Goal: Task Accomplishment & Management: Use online tool/utility

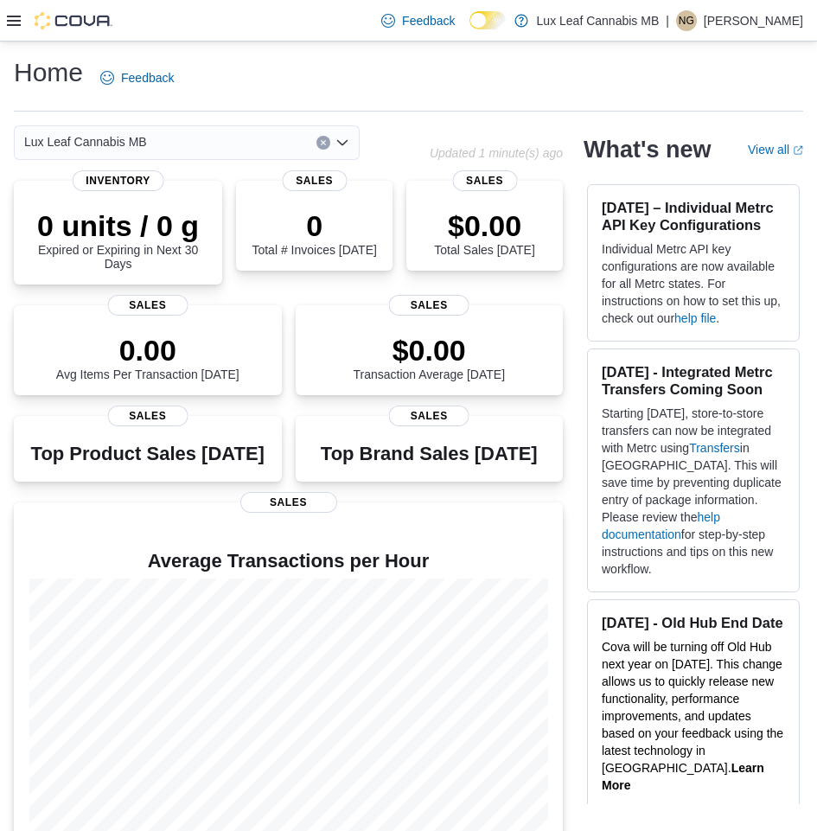
click at [18, 17] on icon at bounding box center [14, 21] width 14 height 14
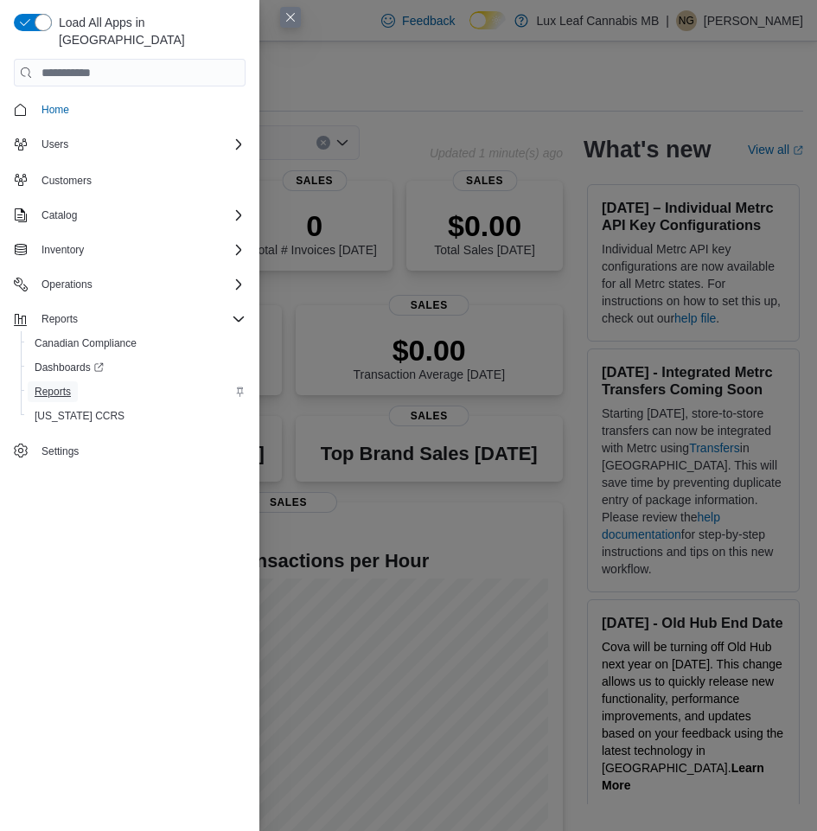
click at [58, 385] on span "Reports" at bounding box center [53, 392] width 36 height 14
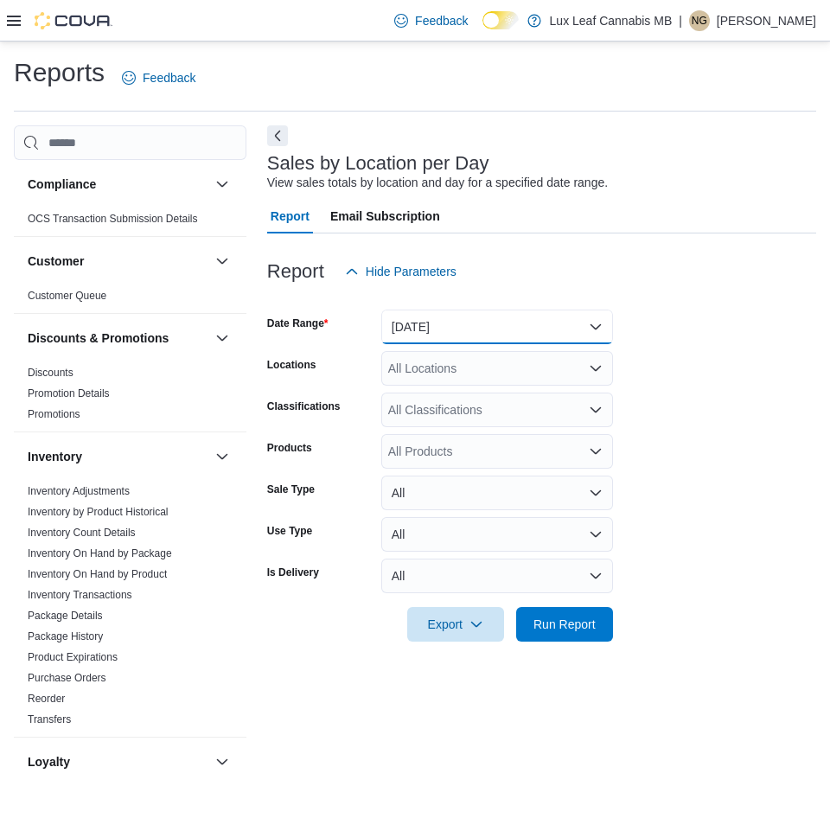
click at [600, 324] on button "[DATE]" at bounding box center [497, 327] width 232 height 35
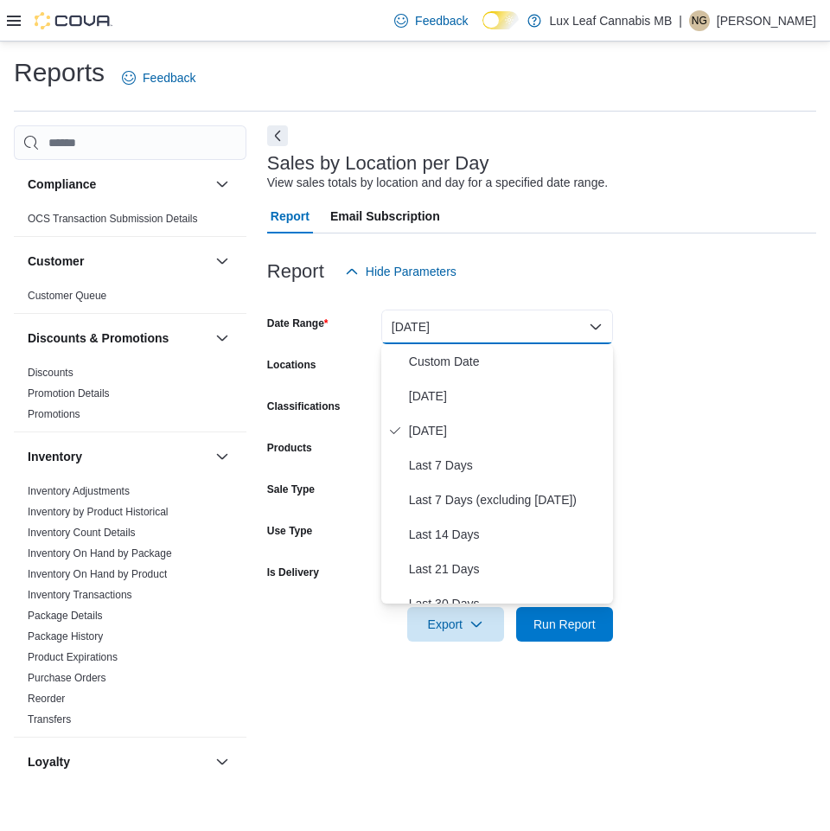
click at [730, 466] on form "Date Range [DATE] Locations All Locations Classifications All Classifications P…" at bounding box center [541, 465] width 549 height 353
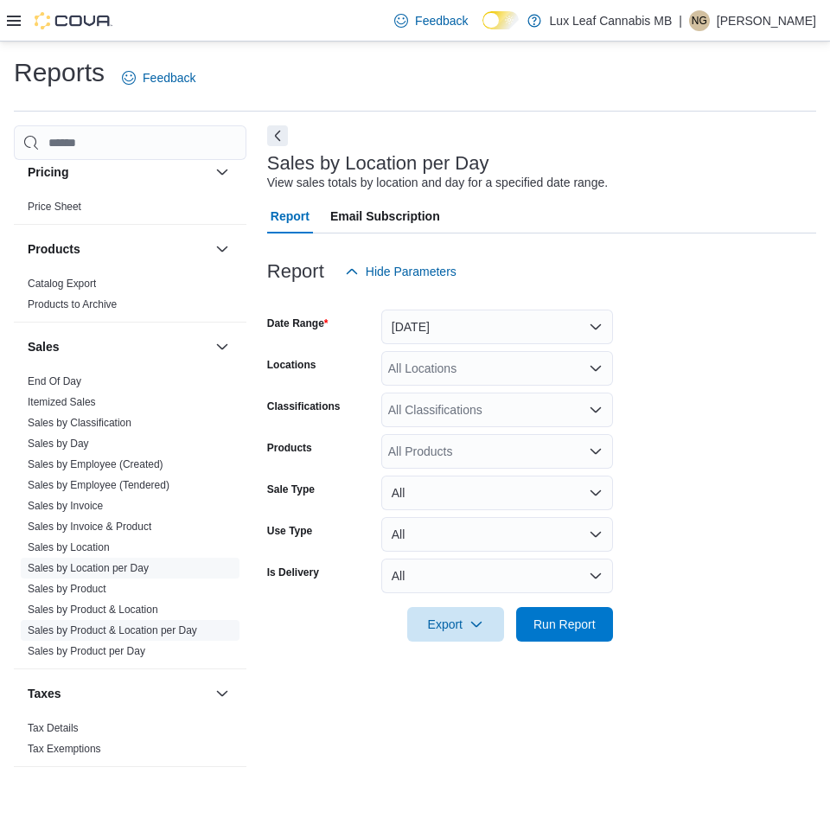
scroll to position [766, 0]
click at [111, 561] on span "Sales by Location per Day" at bounding box center [88, 568] width 121 height 14
click at [593, 324] on button "[DATE]" at bounding box center [497, 327] width 232 height 35
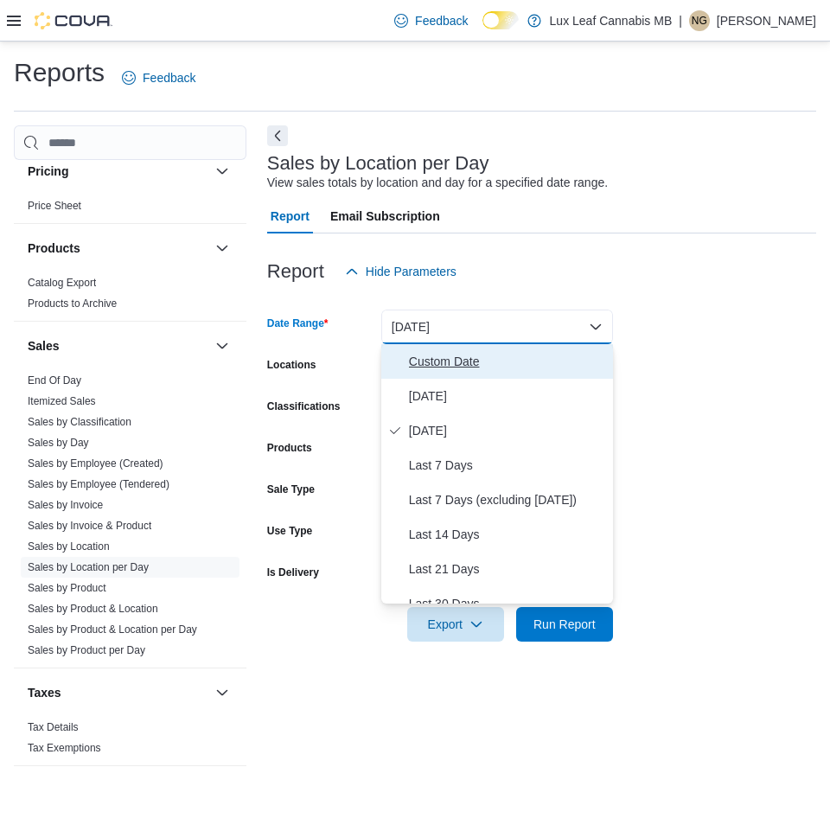
click at [433, 356] on span "Custom Date" at bounding box center [507, 361] width 197 height 21
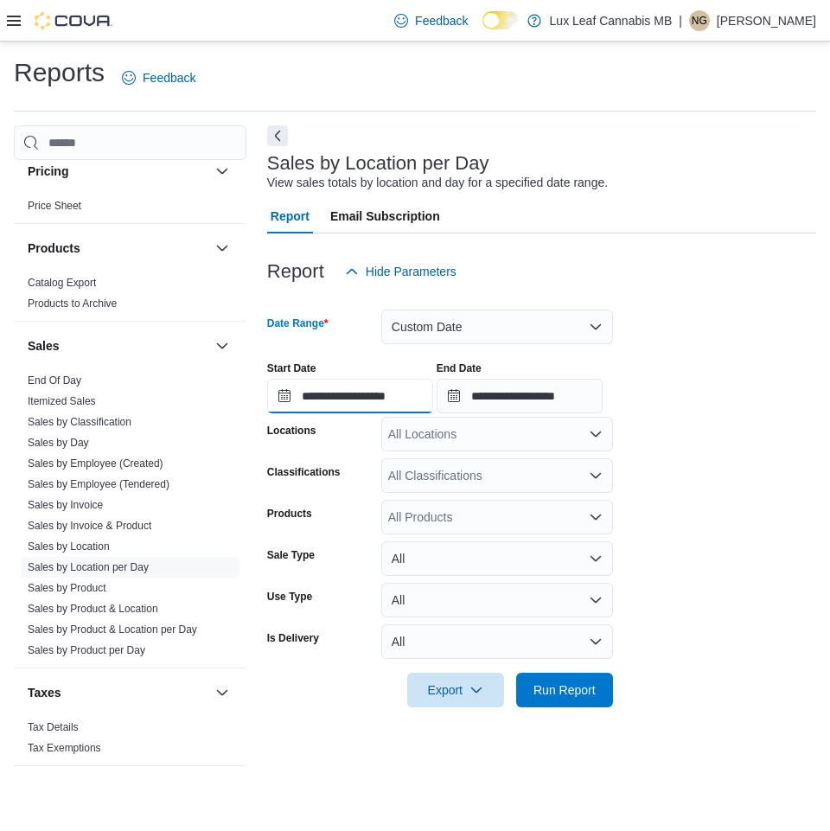
click at [423, 394] on input "**********" at bounding box center [350, 396] width 166 height 35
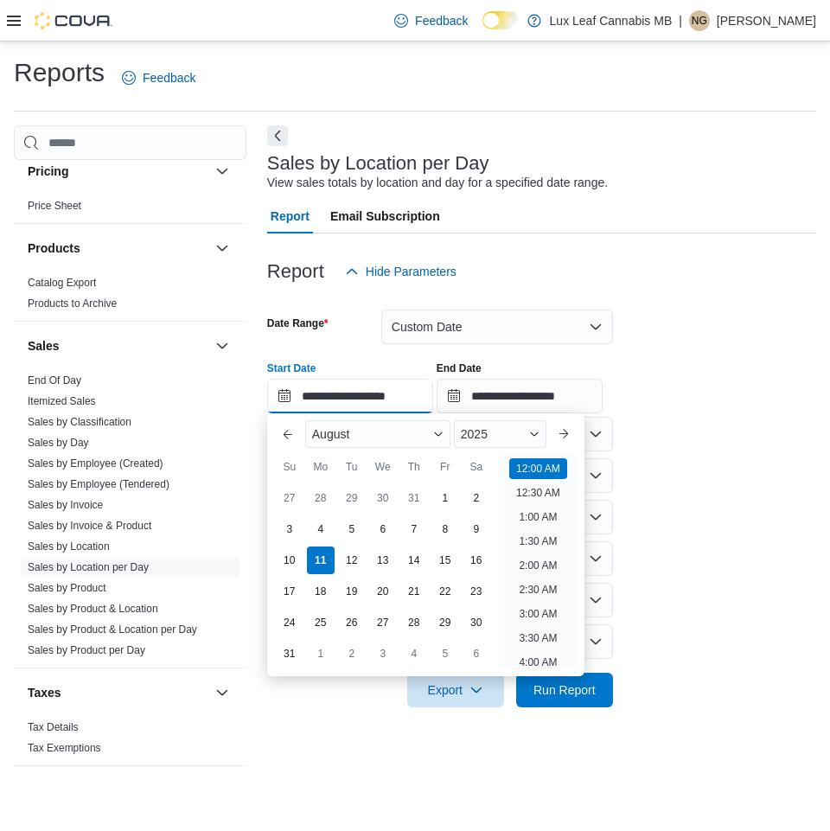
scroll to position [54, 0]
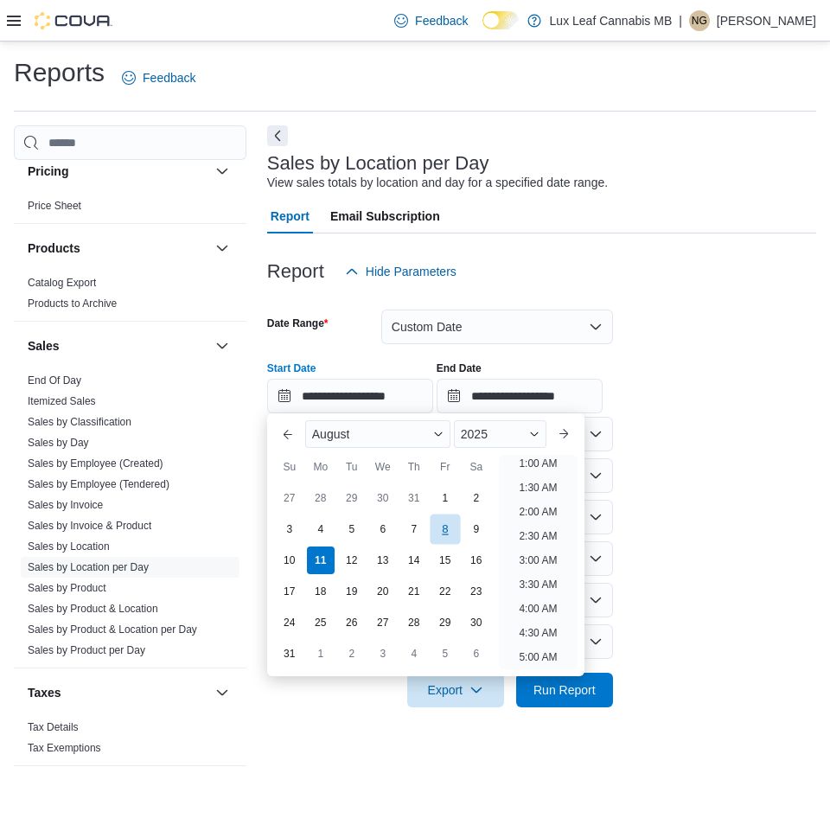
click at [442, 528] on div "8" at bounding box center [445, 529] width 30 height 30
type input "**********"
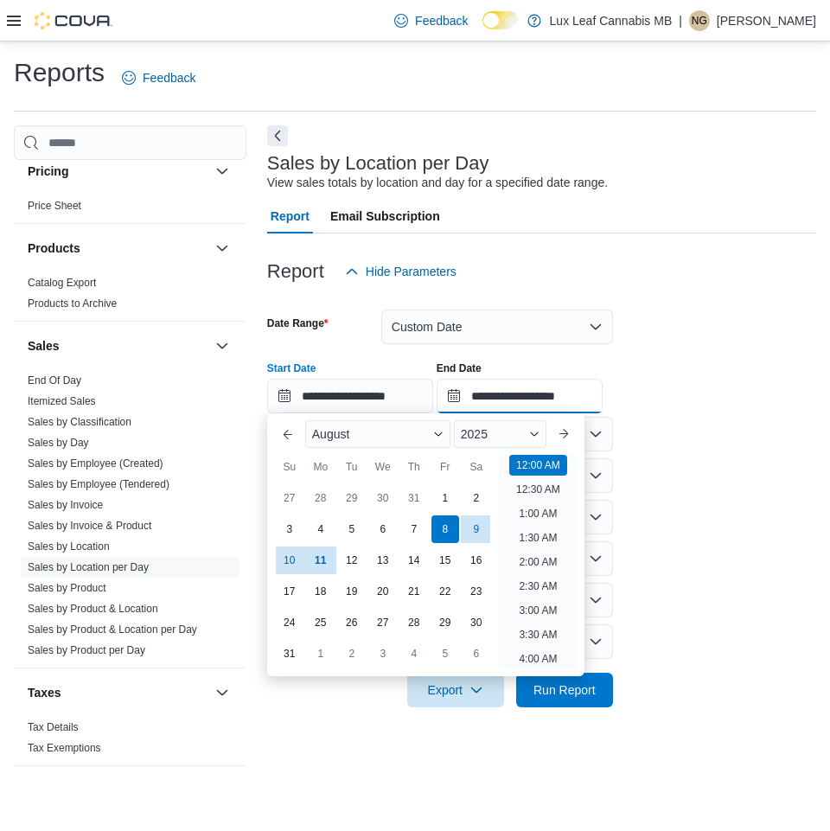
click at [603, 388] on input "**********" at bounding box center [520, 396] width 166 height 35
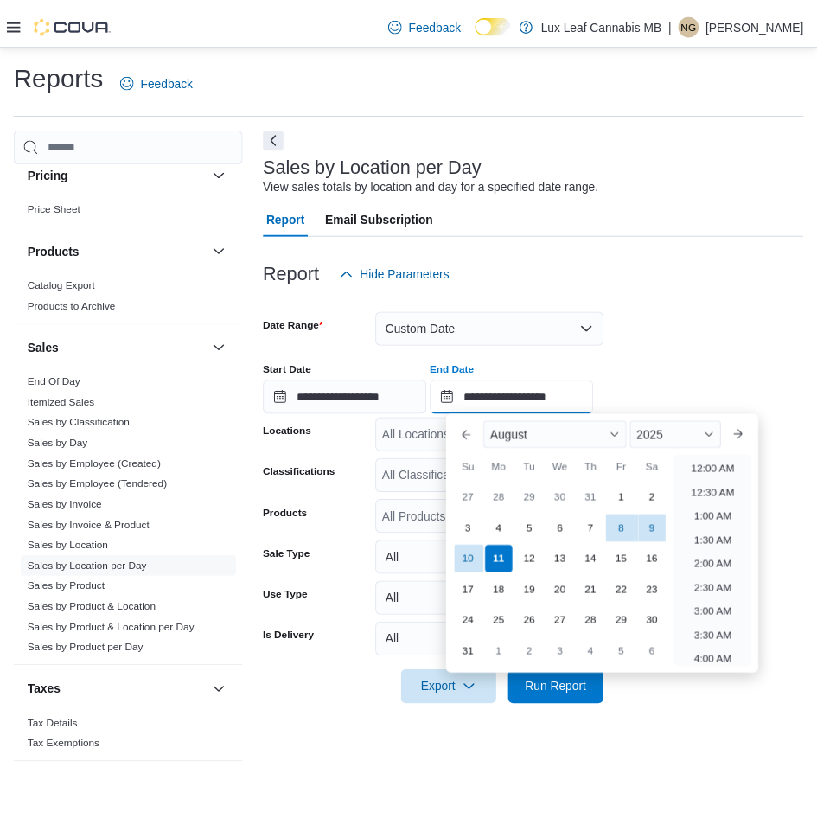
scroll to position [952, 0]
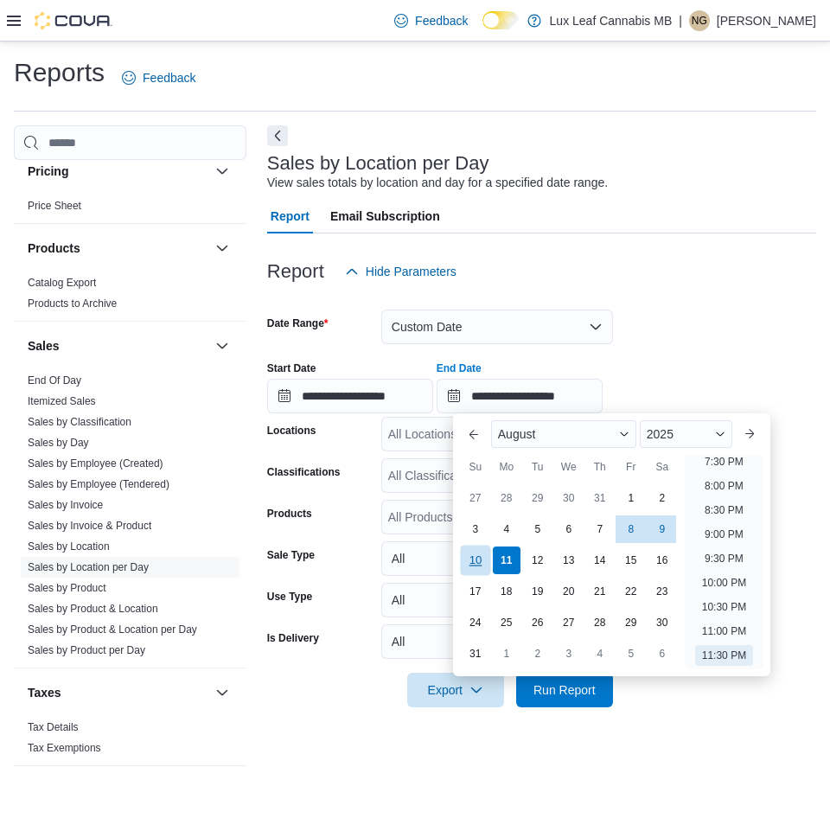
click at [478, 557] on div "10" at bounding box center [475, 560] width 30 height 30
type input "**********"
click at [670, 375] on div "**********" at bounding box center [541, 381] width 549 height 66
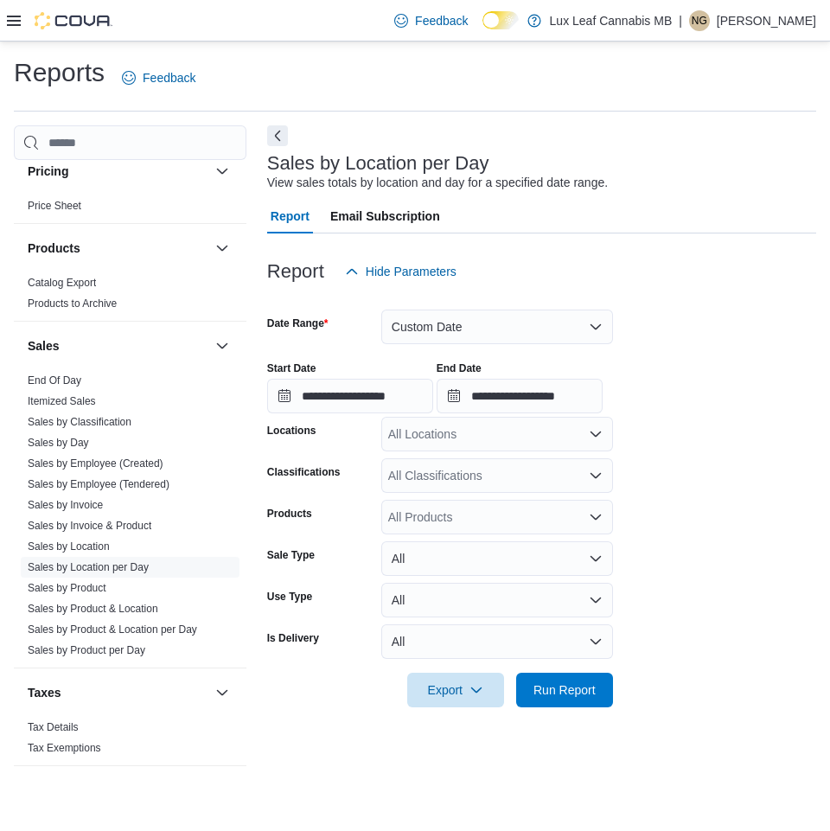
click at [443, 442] on div "All Locations" at bounding box center [497, 434] width 232 height 35
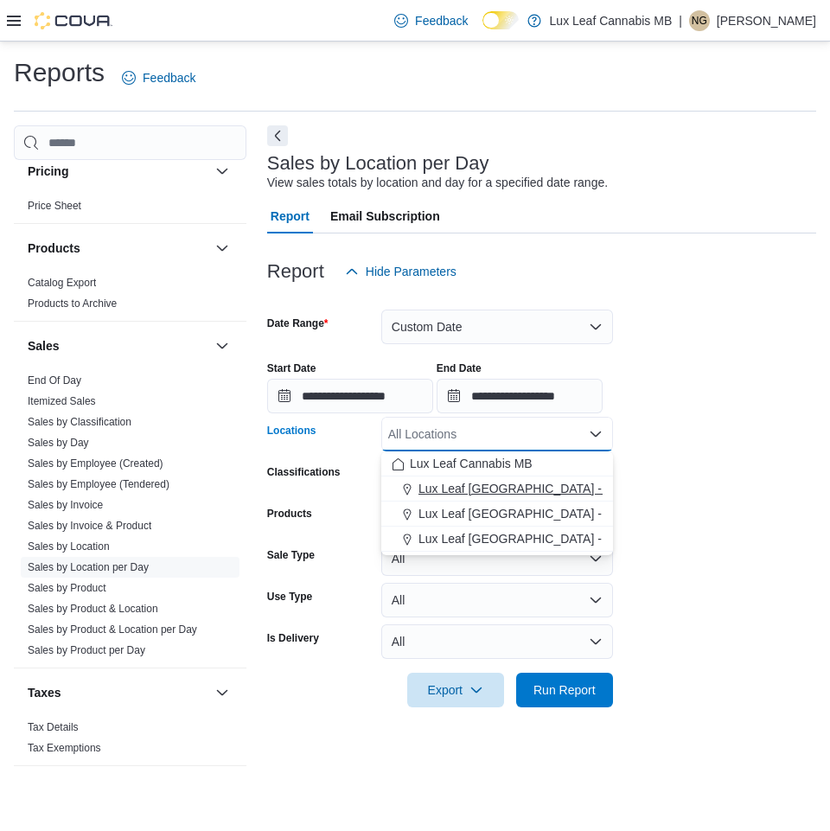
click at [466, 493] on span "Lux Leaf [GEOGRAPHIC_DATA] - [GEOGRAPHIC_DATA]" at bounding box center [575, 488] width 313 height 17
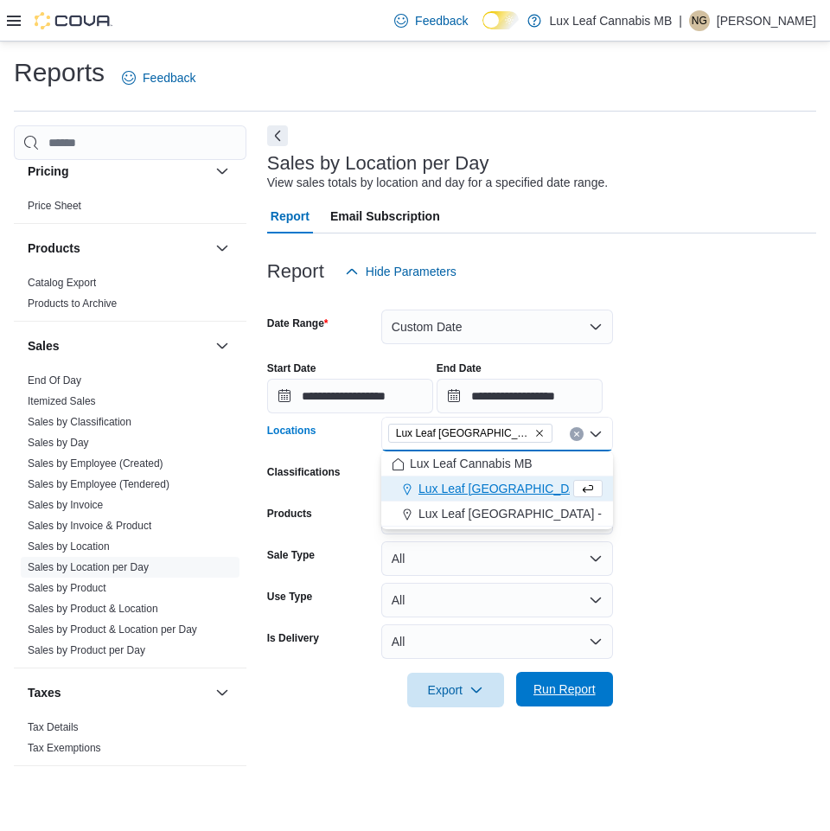
click at [555, 685] on span "Run Report" at bounding box center [565, 689] width 62 height 17
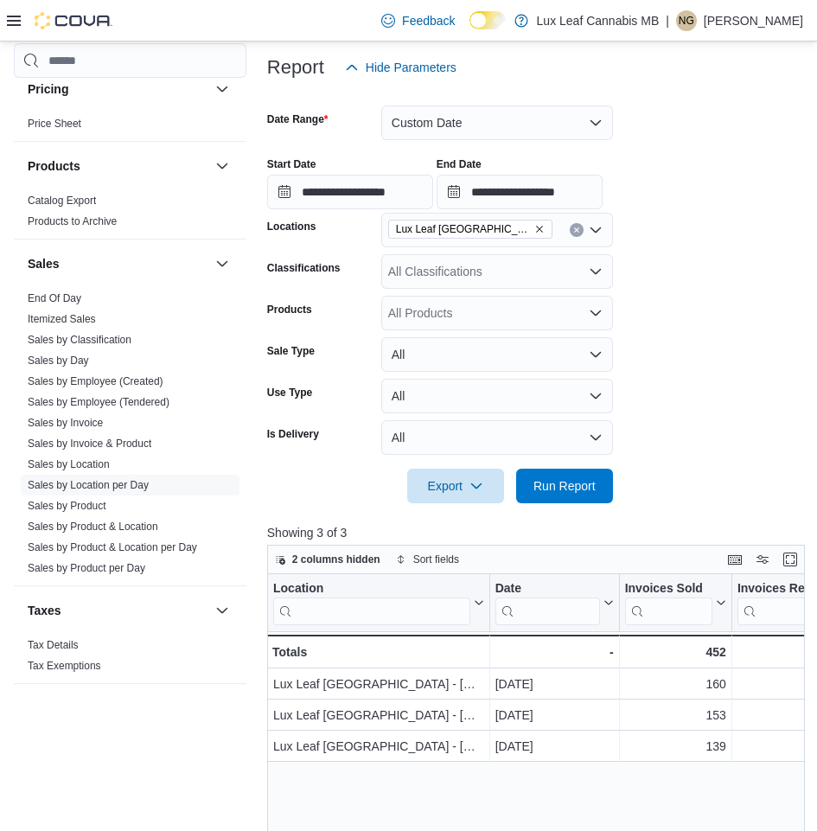
scroll to position [346, 0]
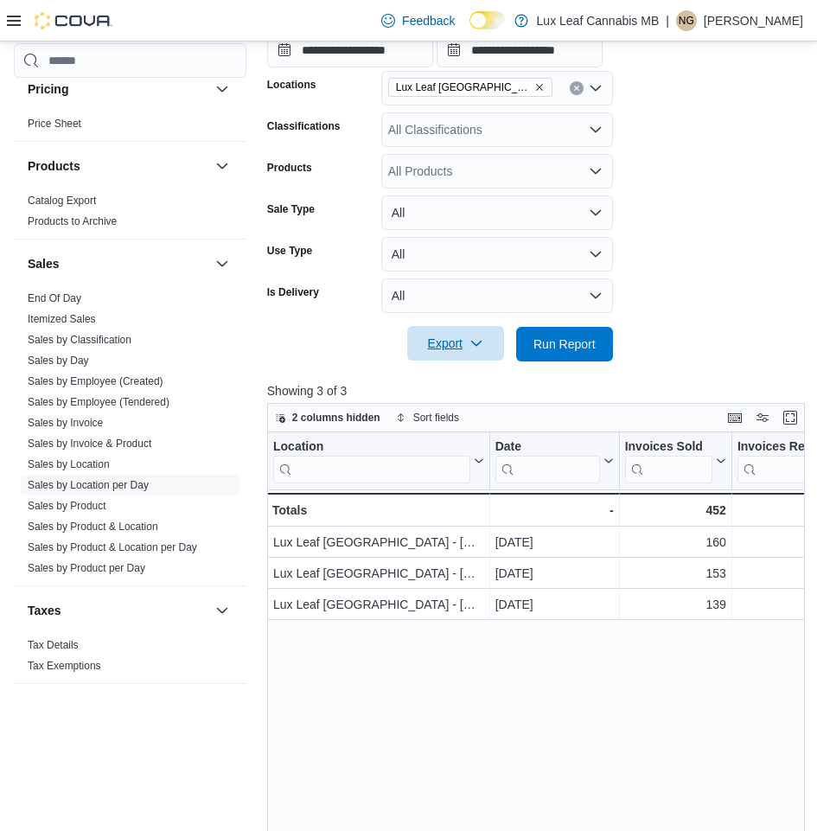
click at [446, 348] on span "Export" at bounding box center [456, 343] width 76 height 35
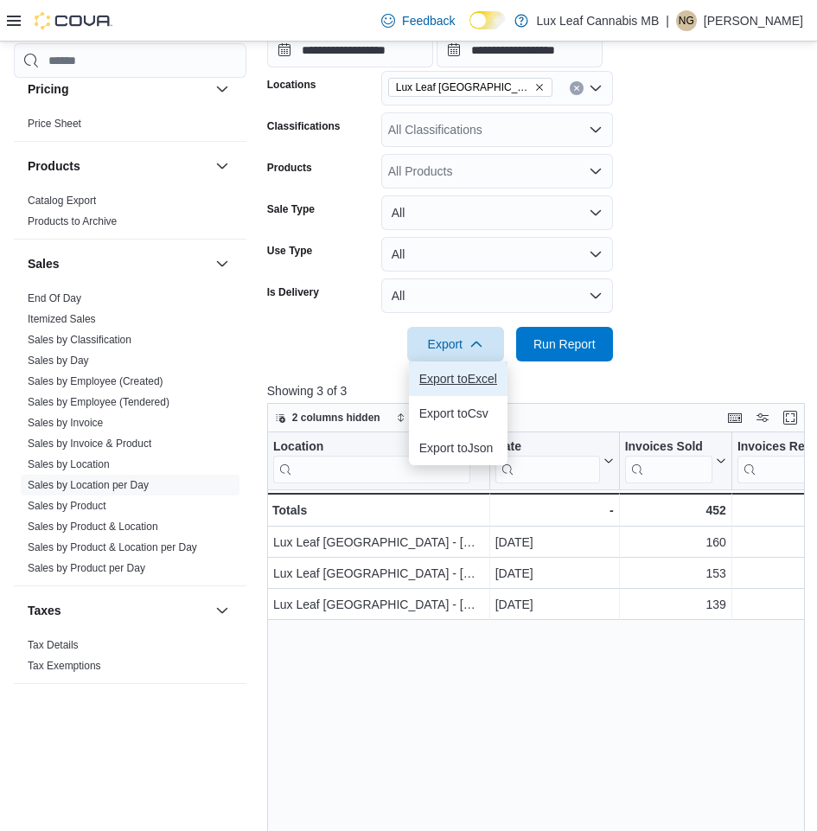
click at [465, 387] on button "Export to Excel" at bounding box center [458, 379] width 99 height 35
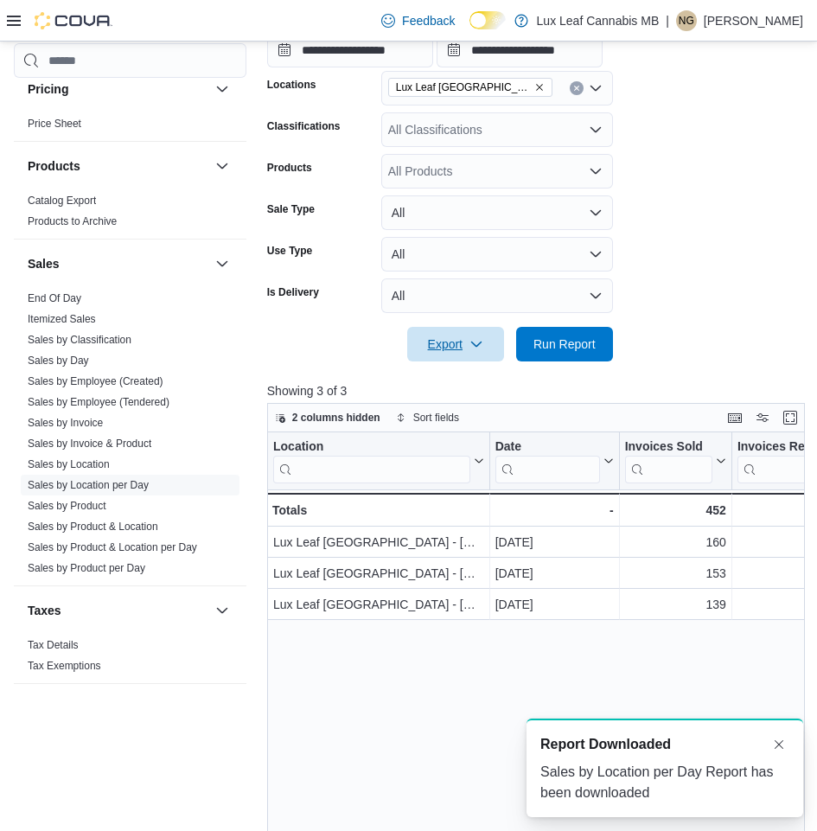
scroll to position [0, 0]
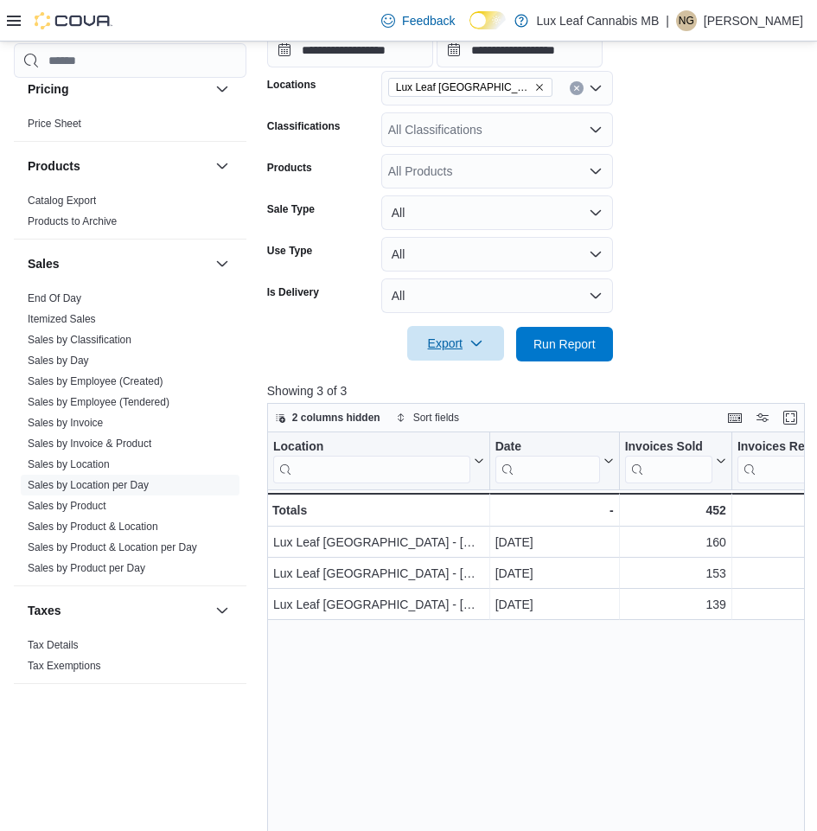
click at [450, 340] on span "Export" at bounding box center [456, 343] width 76 height 35
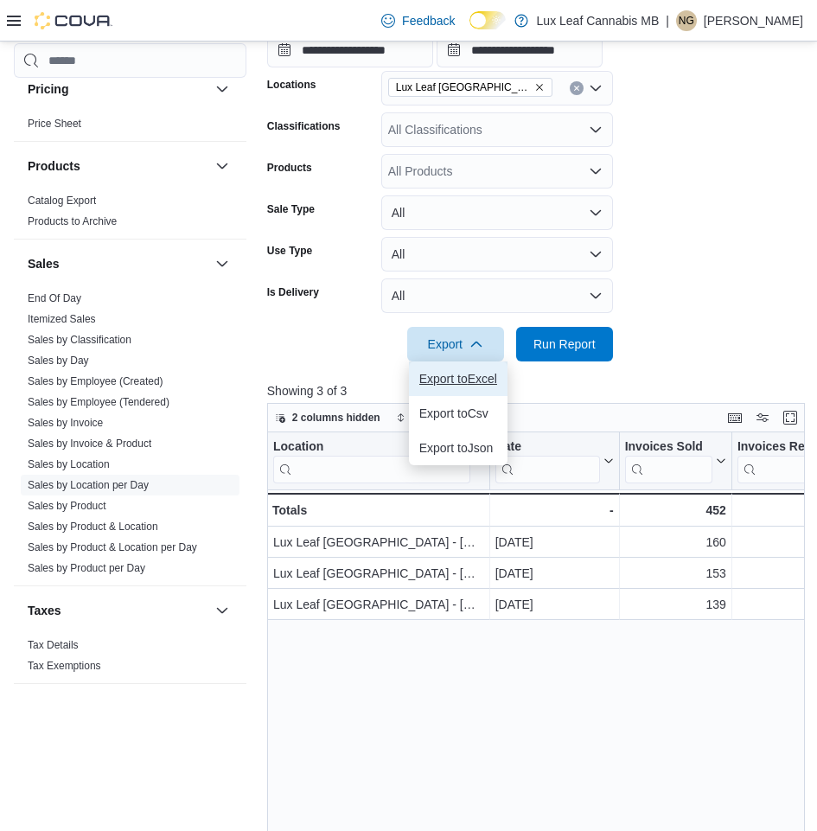
click at [466, 379] on span "Export to Excel" at bounding box center [459, 379] width 78 height 14
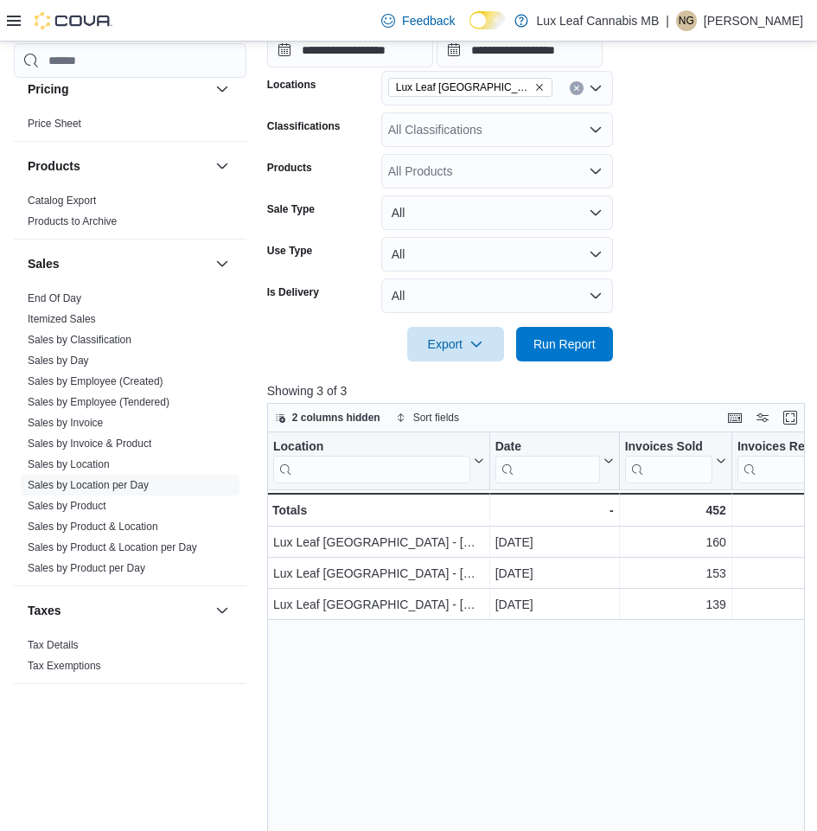
click at [541, 87] on icon "Remove Lux Leaf Winnipeg - Bridgewater from selection in this group" at bounding box center [540, 87] width 10 height 10
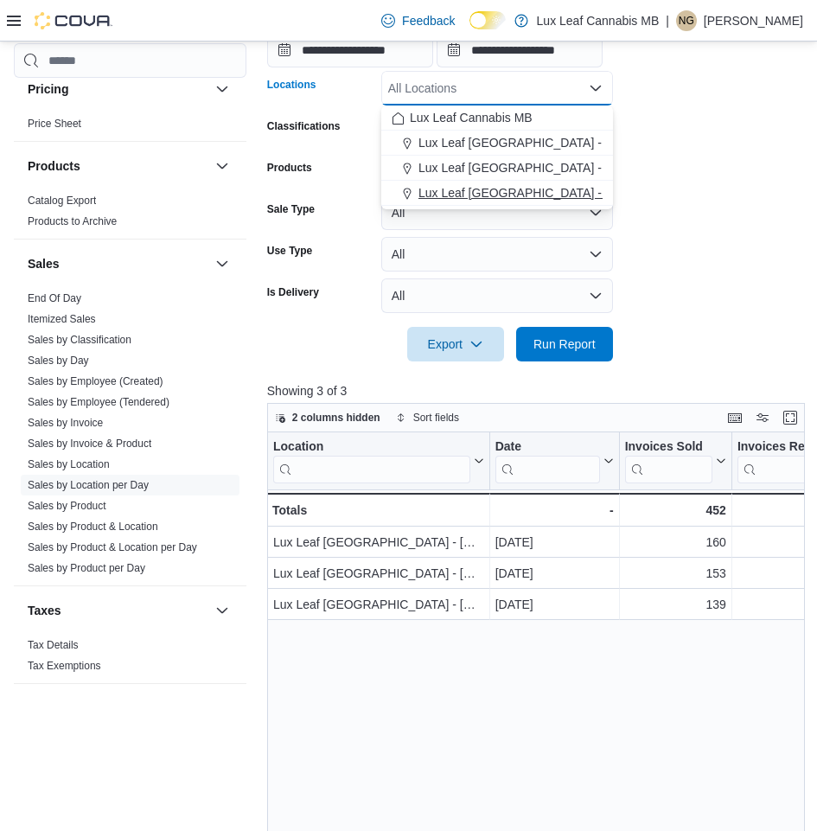
click at [537, 189] on span "Lux Leaf [GEOGRAPHIC_DATA] - [GEOGRAPHIC_DATA][PERSON_NAME]" at bounding box center [625, 192] width 413 height 17
click at [676, 169] on form "**********" at bounding box center [535, 152] width 536 height 419
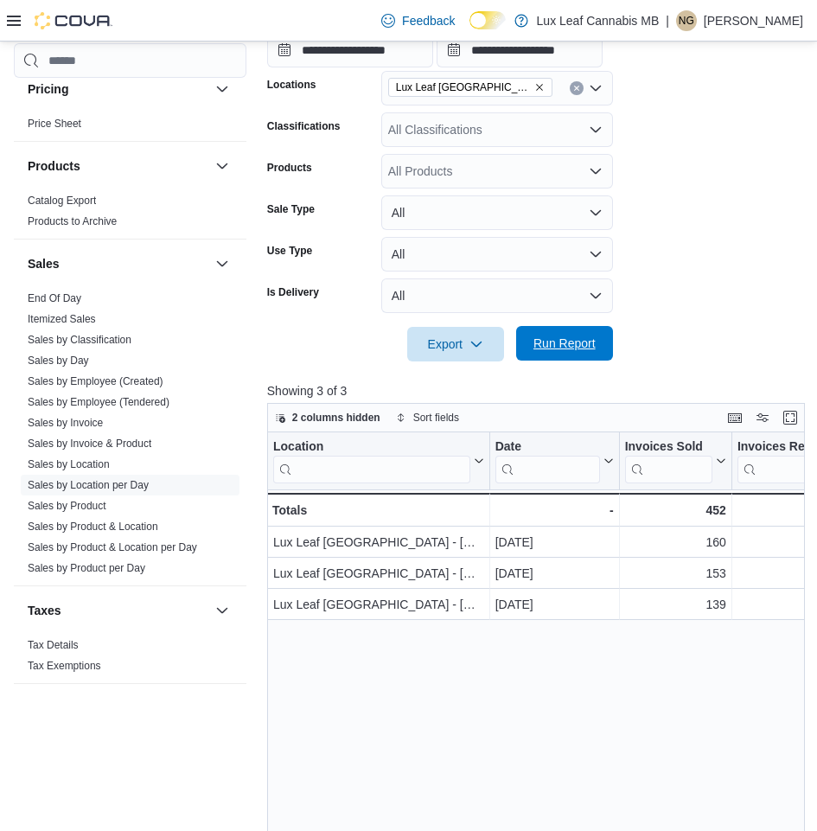
click at [542, 343] on span "Run Report" at bounding box center [565, 343] width 62 height 17
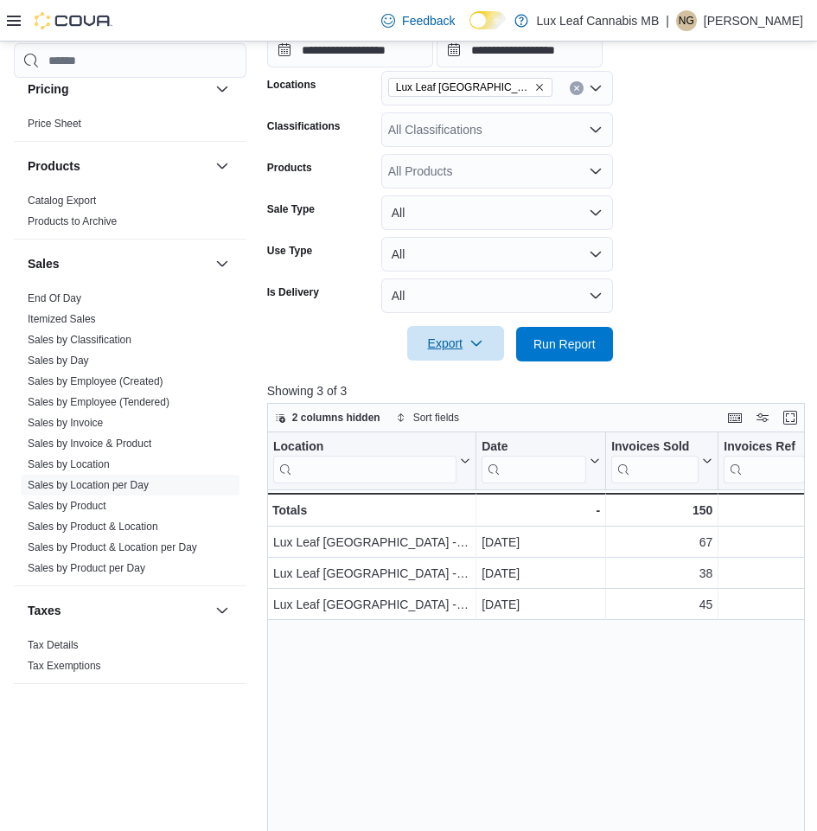
click at [450, 348] on span "Export" at bounding box center [456, 343] width 76 height 35
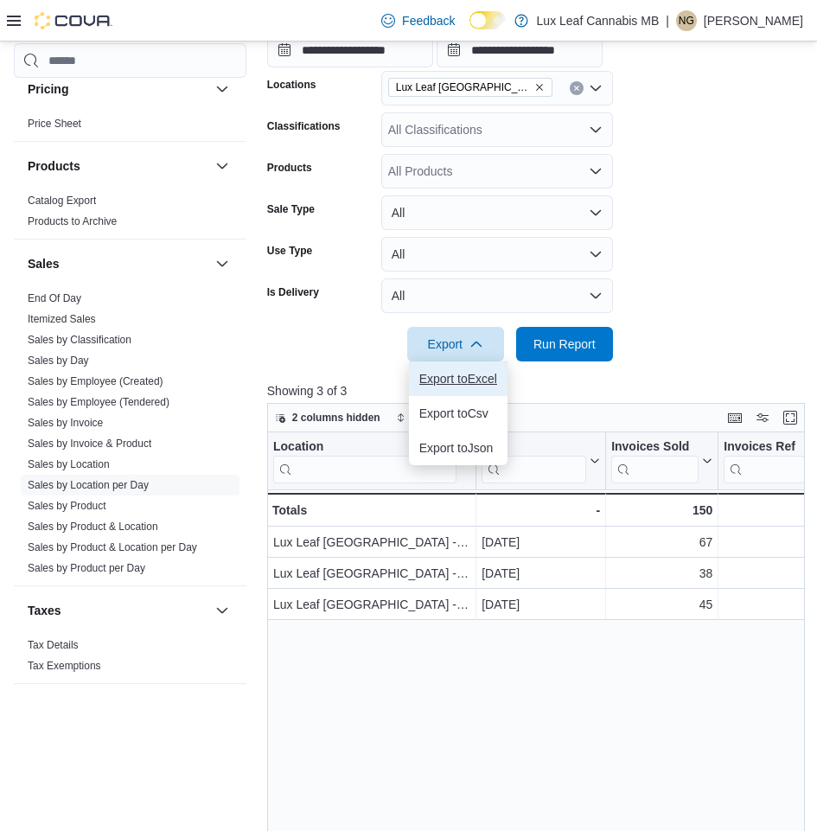
click at [470, 374] on span "Export to Excel" at bounding box center [459, 379] width 78 height 14
